Goal: Entertainment & Leisure: Consume media (video, audio)

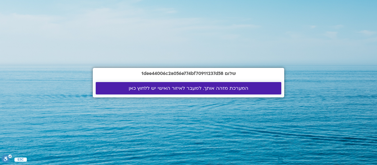
click at [173, 86] on span "המערכת מזהה אותך. למעבר לאיזור האישי יש ללחוץ כאן" at bounding box center [189, 87] width 120 height 5
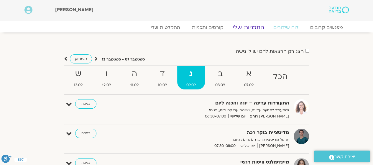
click at [247, 27] on link "התכניות שלי" at bounding box center [248, 27] width 46 height 7
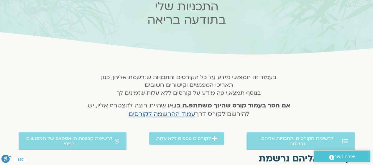
scroll to position [58, 0]
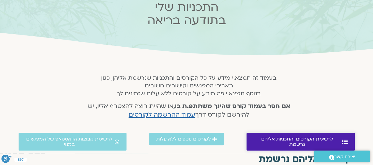
click at [272, 136] on span "לרשימת הקורסים והתכניות אליהם נרשמת" at bounding box center [296, 141] width 87 height 11
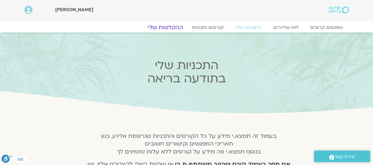
click at [170, 29] on link "ההקלטות שלי" at bounding box center [166, 27] width 50 height 7
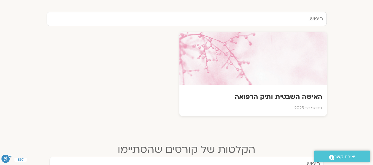
scroll to position [201, 0]
click at [259, 100] on h3 "האישה השבטית ותיק הרפואה" at bounding box center [253, 96] width 140 height 9
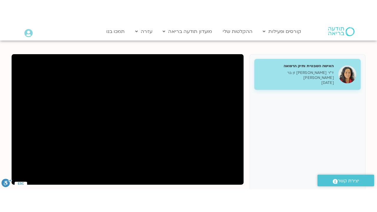
scroll to position [65, 0]
